Goal: Contribute content: Add original content to the website for others to see

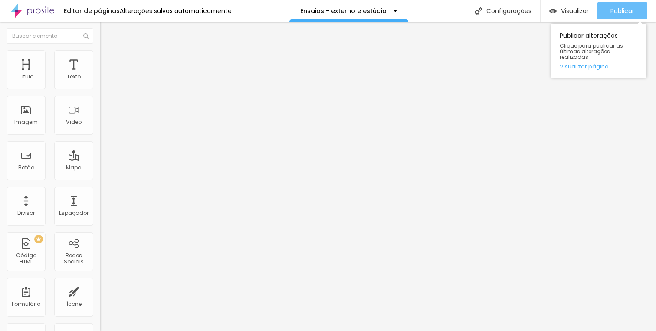
click at [617, 10] on font "Publicar" at bounding box center [622, 11] width 24 height 9
click at [625, 9] on font "Publicar" at bounding box center [622, 11] width 24 height 9
click at [632, 7] on font "Publicar" at bounding box center [622, 11] width 24 height 9
